Goal: Obtain resource: Download file/media

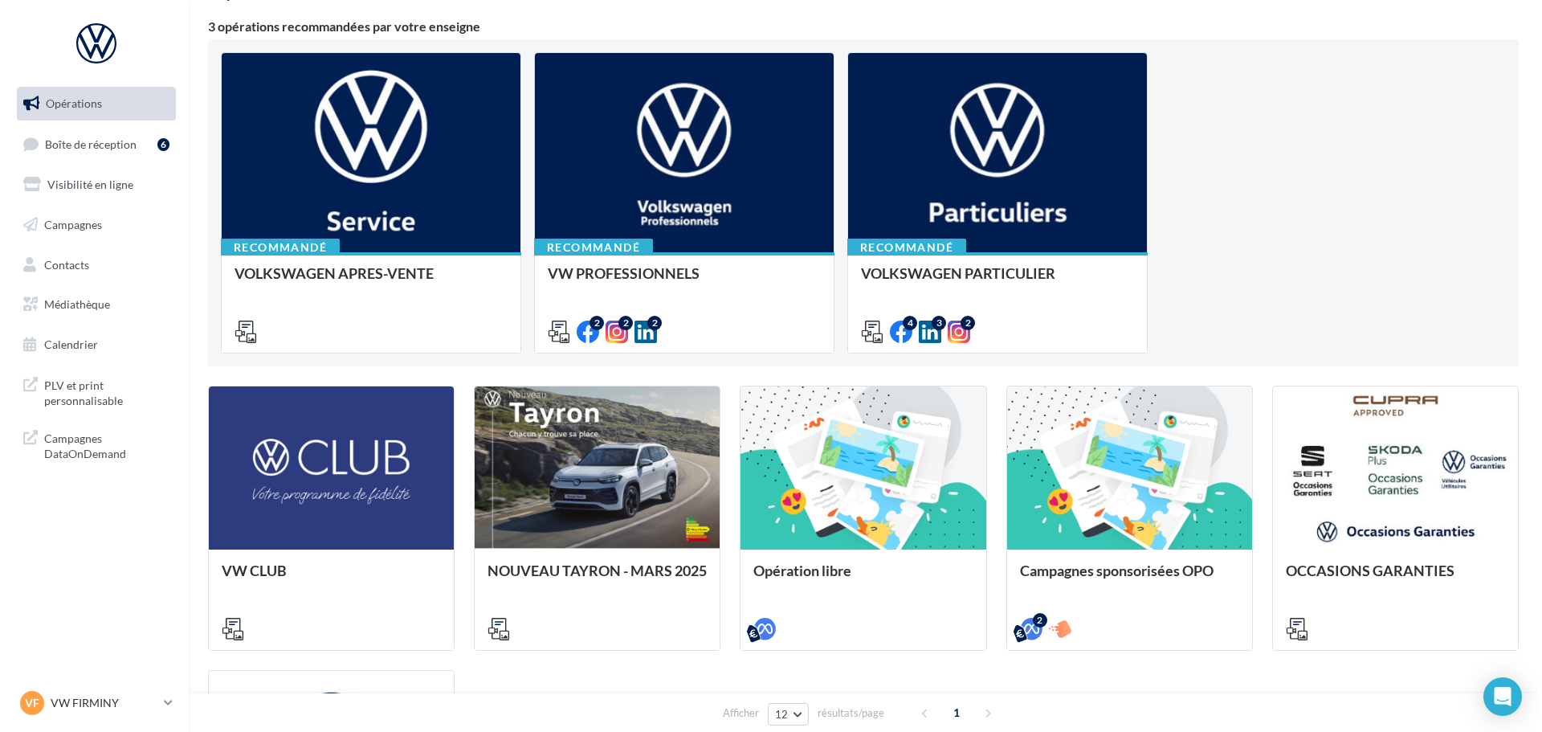
scroll to position [161, 0]
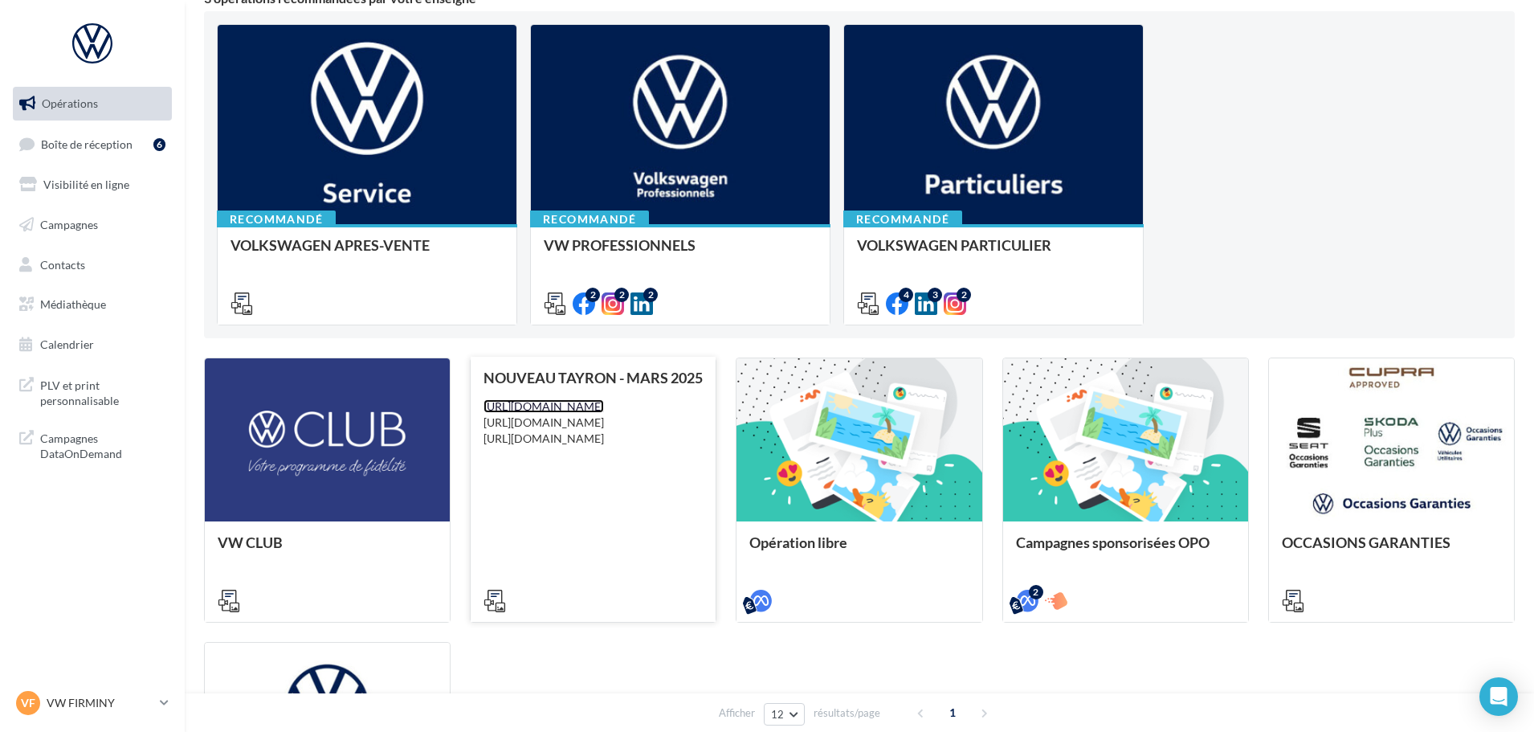
click at [604, 413] on link "[URL][DOMAIN_NAME]" at bounding box center [544, 406] width 121 height 14
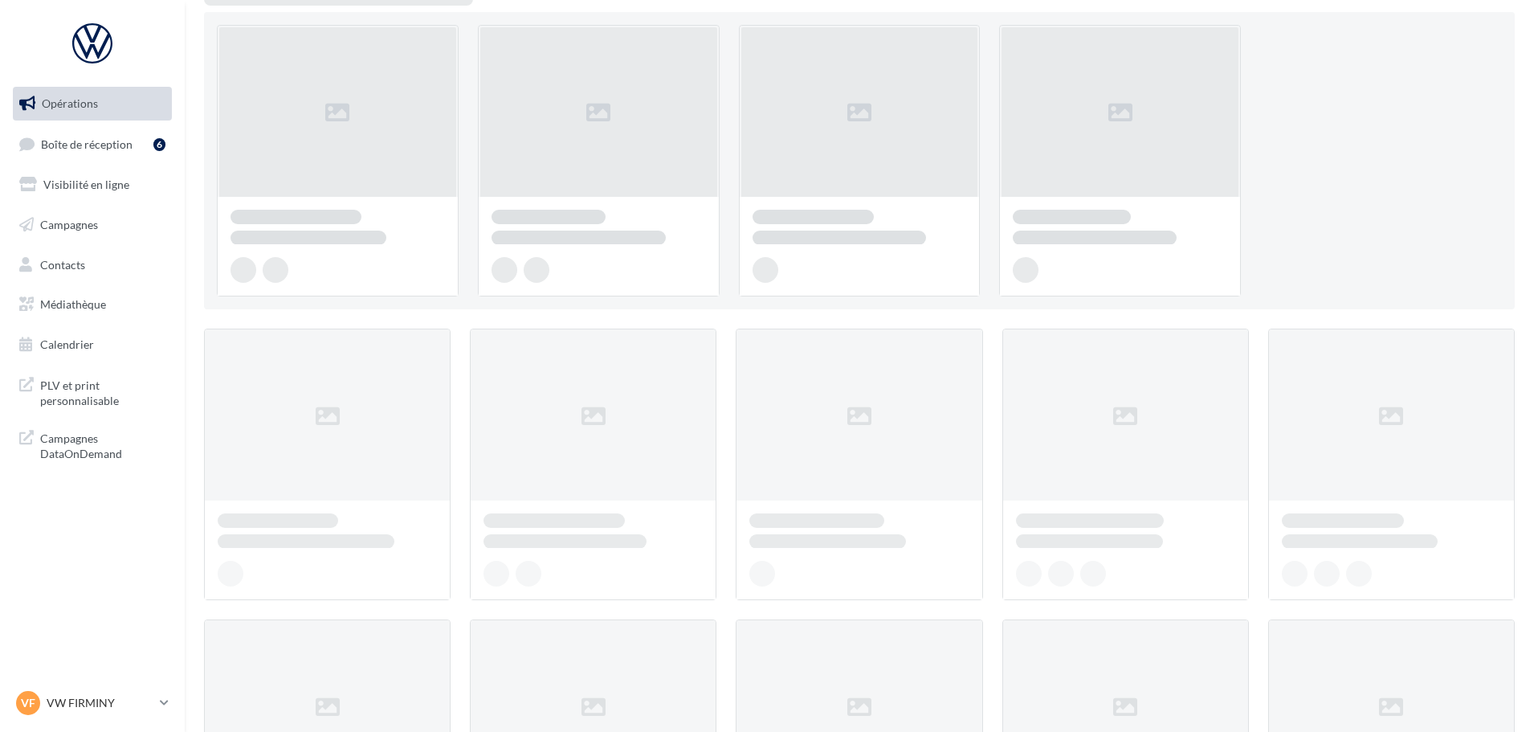
scroll to position [161, 0]
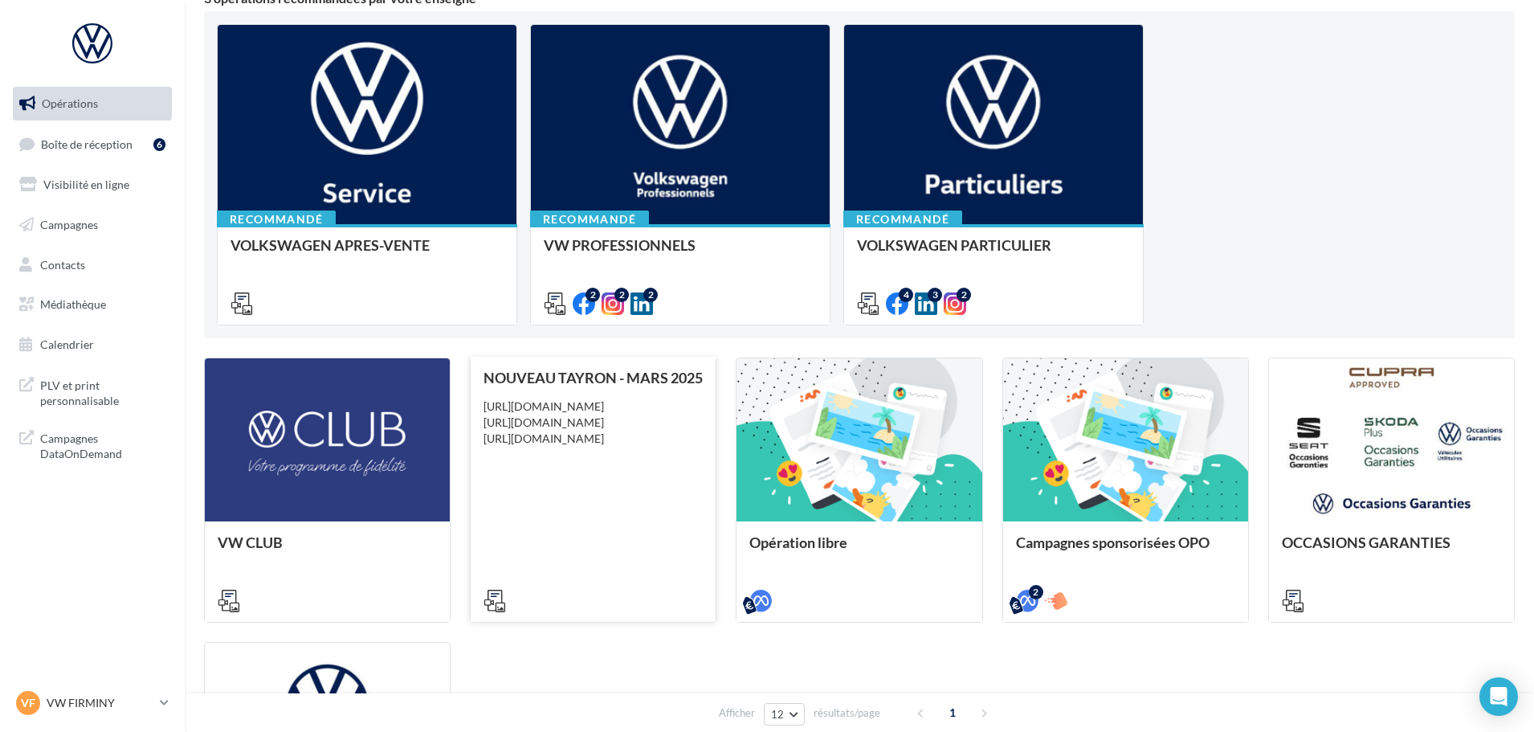
click at [501, 596] on icon at bounding box center [495, 601] width 22 height 22
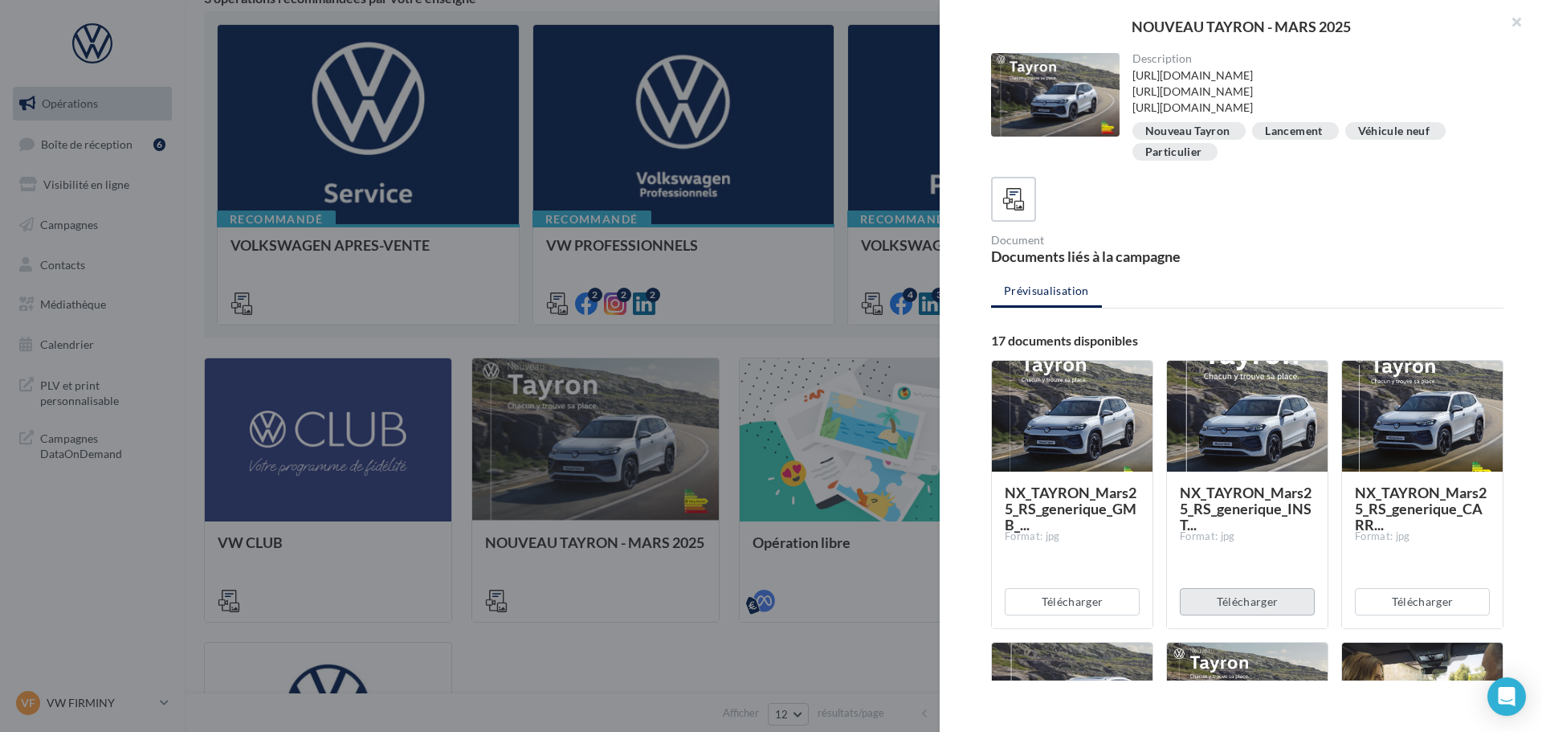
click at [1255, 594] on button "Télécharger" at bounding box center [1247, 601] width 135 height 27
click at [1523, 19] on button "button" at bounding box center [1510, 24] width 64 height 48
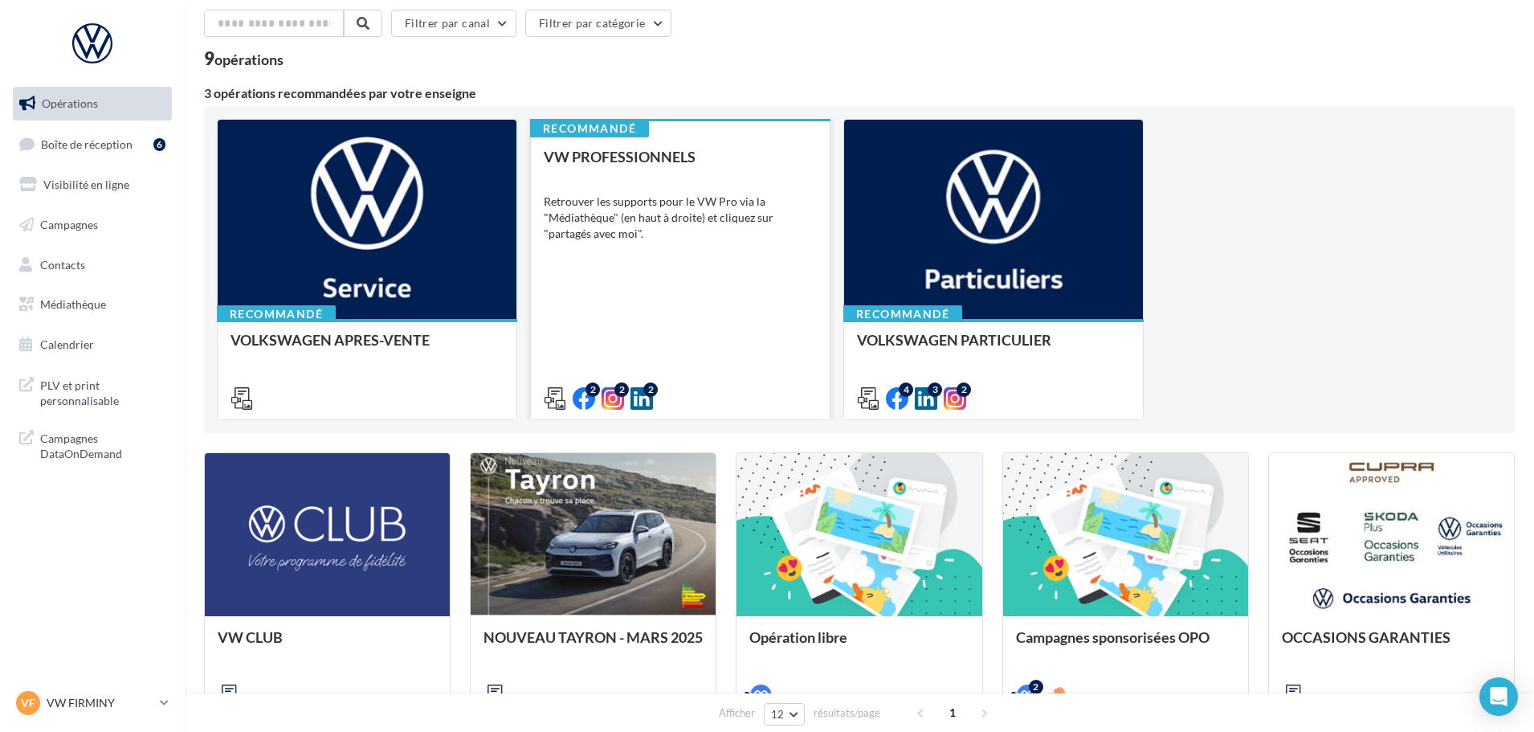
scroll to position [0, 0]
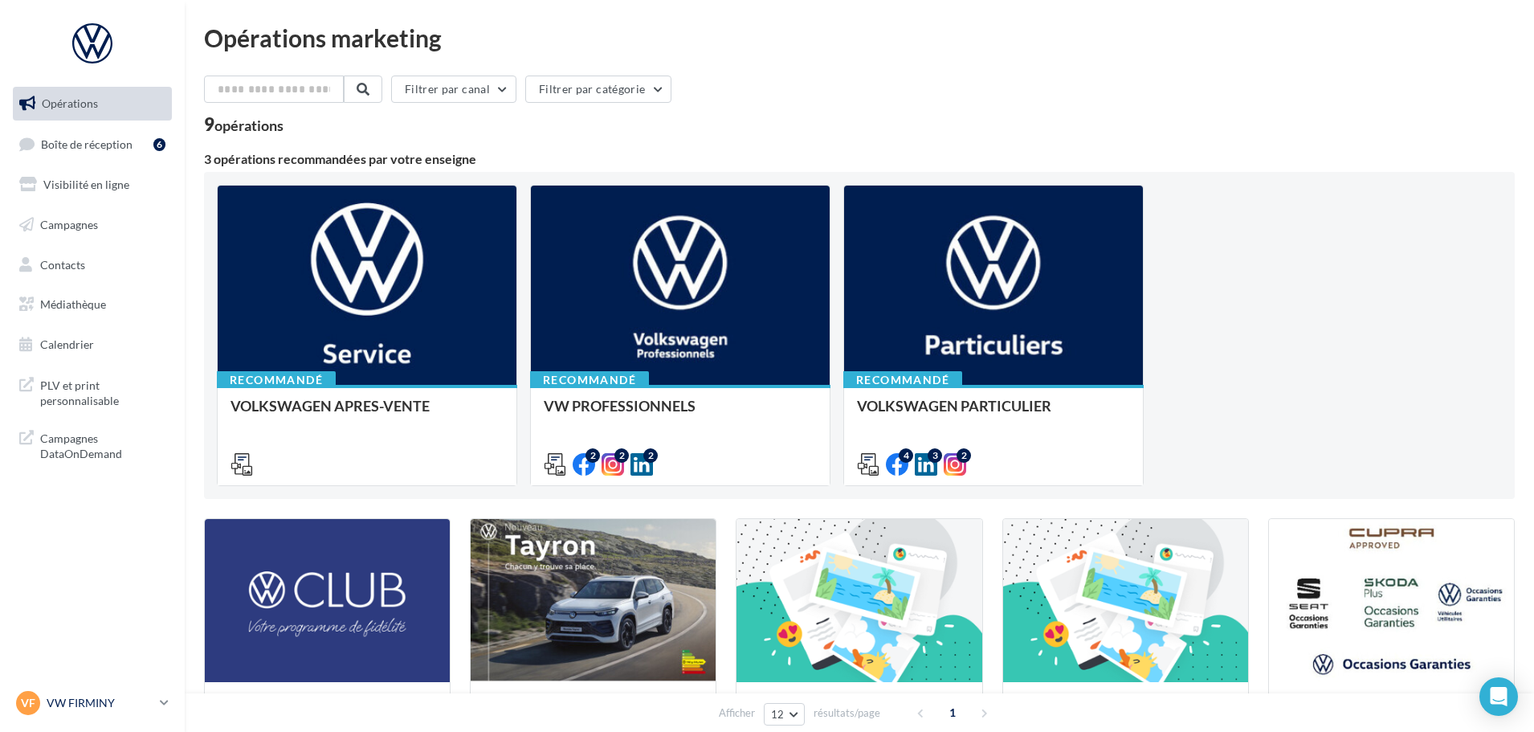
click at [70, 707] on p "VW FIRMINY" at bounding box center [100, 703] width 107 height 16
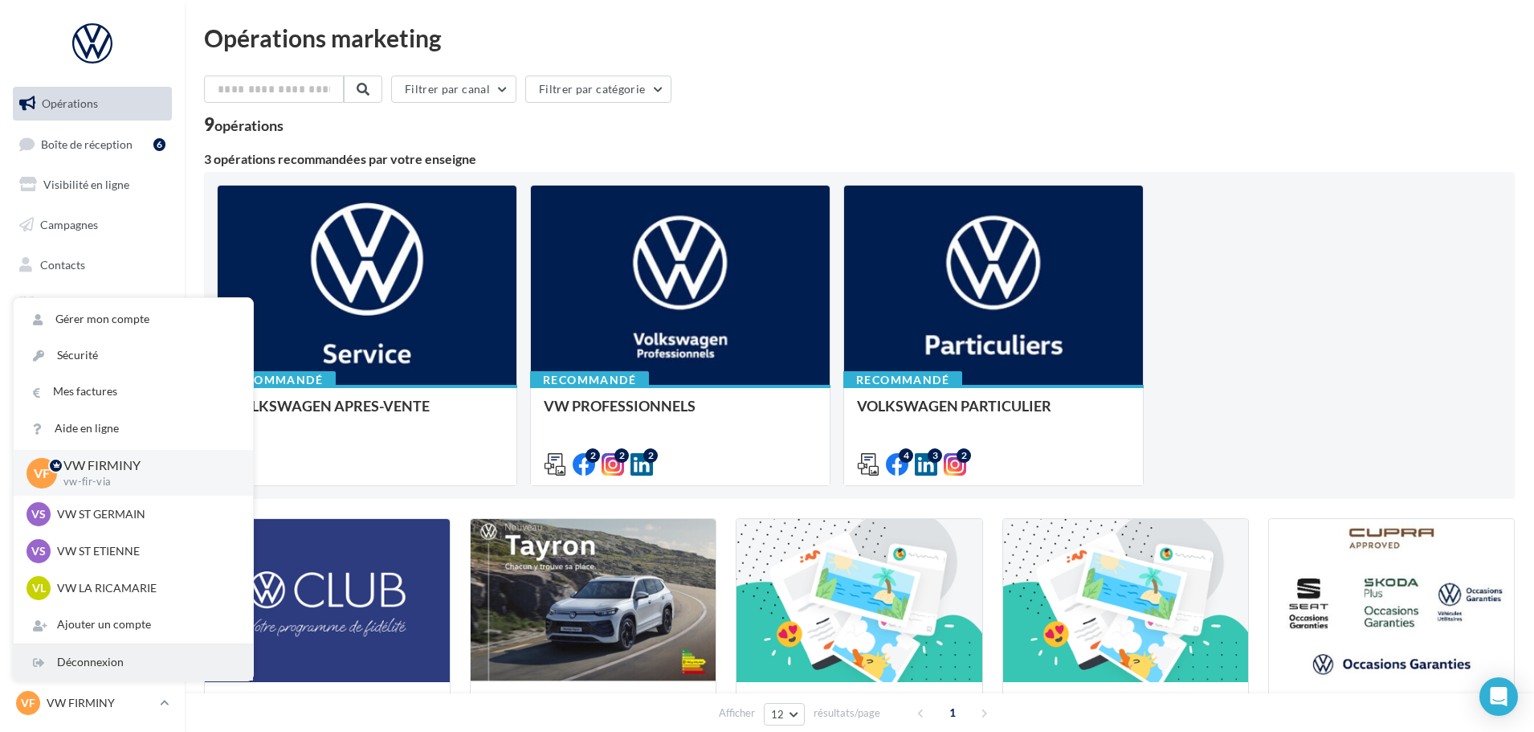
click at [123, 666] on div "Déconnexion" at bounding box center [133, 662] width 239 height 36
